Goal: Find specific page/section: Find specific page/section

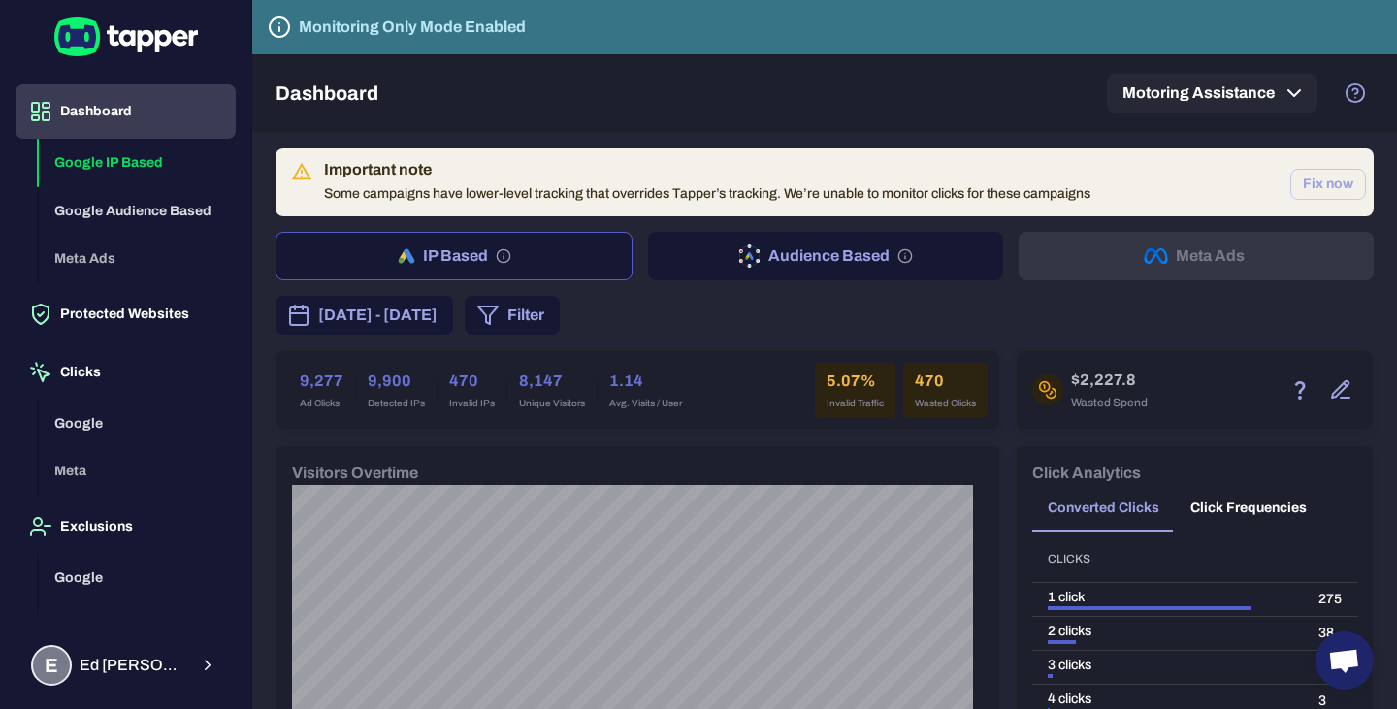
scroll to position [608, 0]
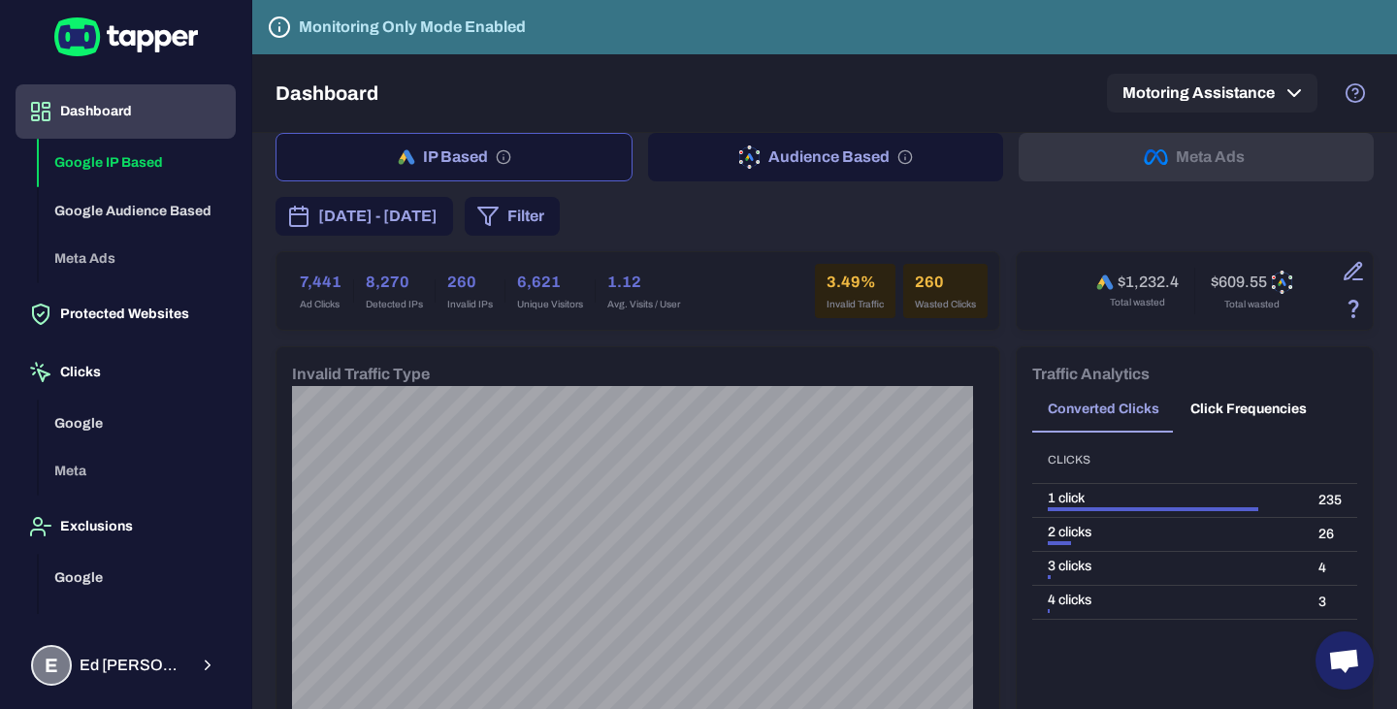
scroll to position [97, 0]
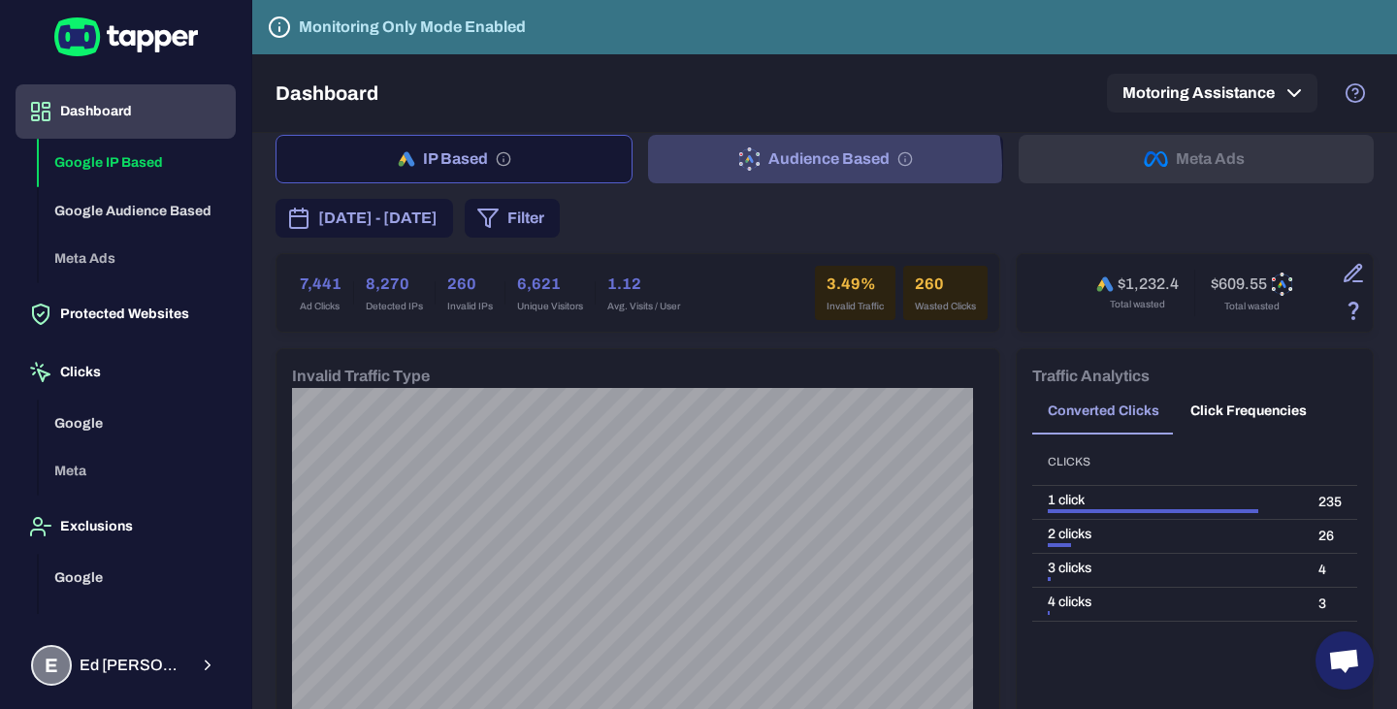
click at [806, 166] on button "Audience Based" at bounding box center [825, 159] width 355 height 48
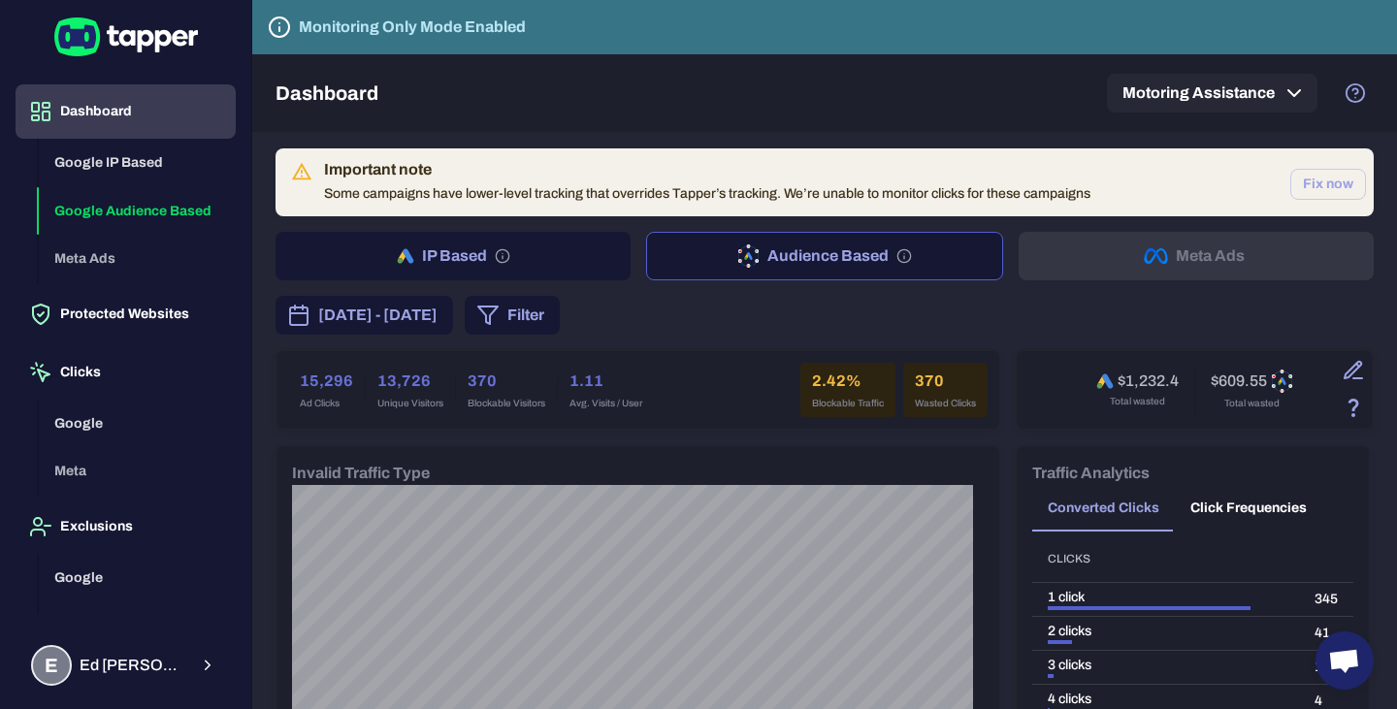
click at [557, 252] on button "IP Based" at bounding box center [452, 256] width 355 height 48
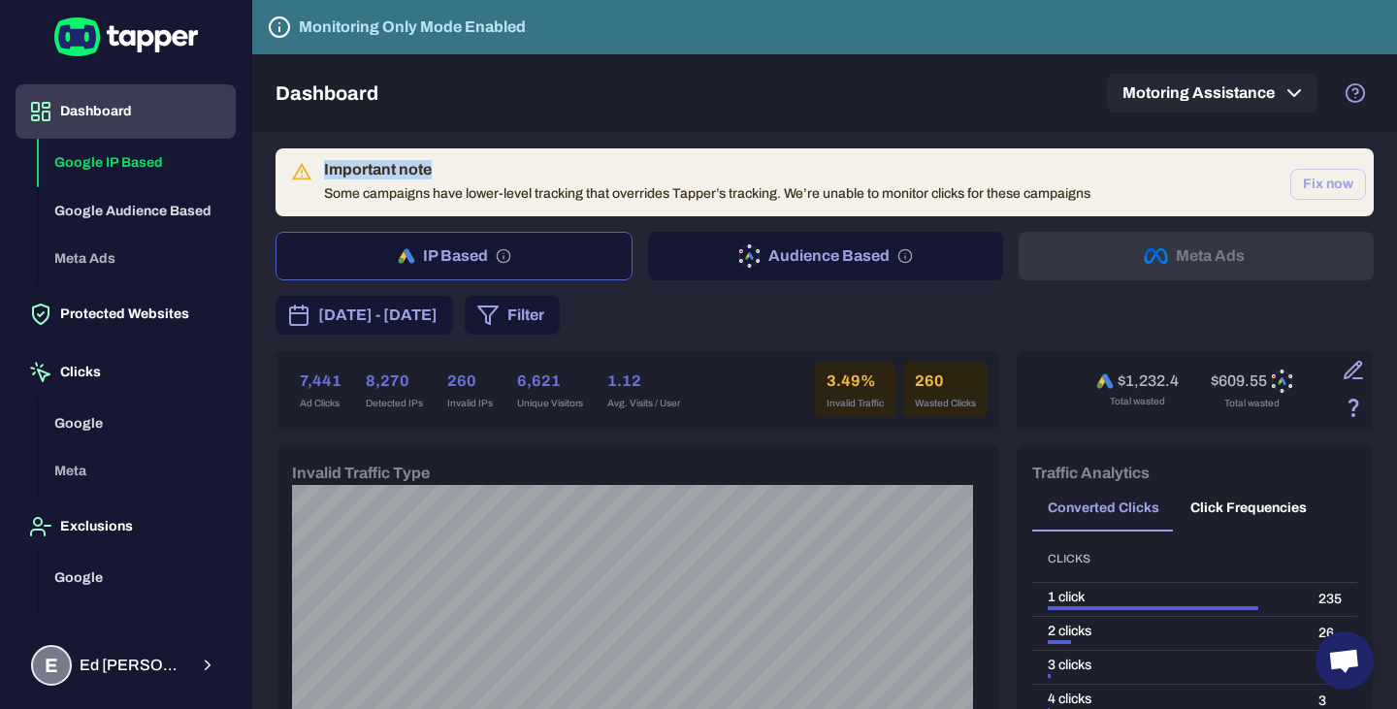
drag, startPoint x: 324, startPoint y: 171, endPoint x: 669, endPoint y: 169, distance: 345.3
click at [652, 170] on div "Important note" at bounding box center [707, 169] width 766 height 19
click at [669, 169] on div "Important note" at bounding box center [707, 169] width 766 height 19
click at [1232, 95] on button "Motoring Assistance" at bounding box center [1212, 93] width 210 height 39
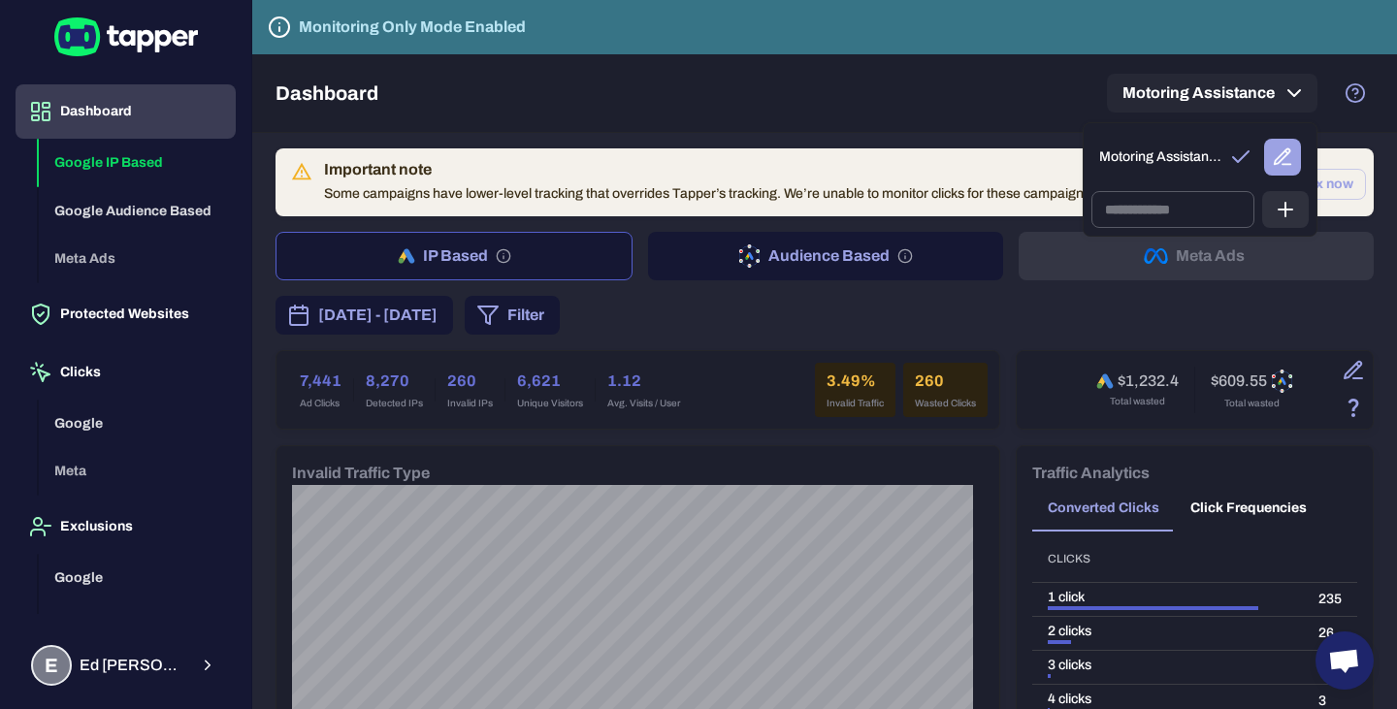
click at [982, 128] on div at bounding box center [698, 354] width 1397 height 709
